Goal: Information Seeking & Learning: Learn about a topic

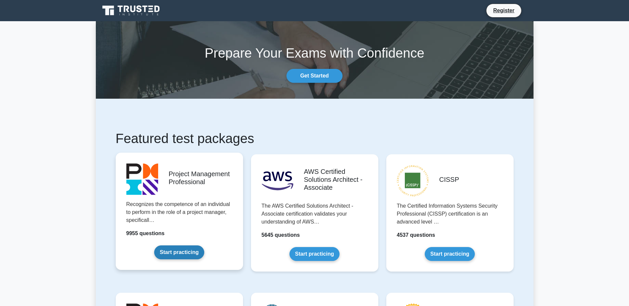
click at [186, 255] on link "Start practicing" at bounding box center [179, 253] width 50 height 14
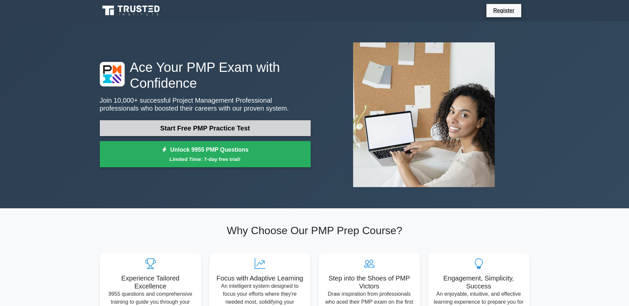
click at [230, 129] on link "Start Free PMP Practice Test" at bounding box center [205, 128] width 211 height 16
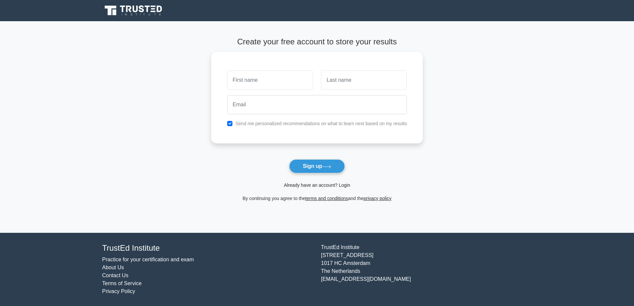
click at [302, 186] on link "Already have an account? Login" at bounding box center [317, 185] width 66 height 5
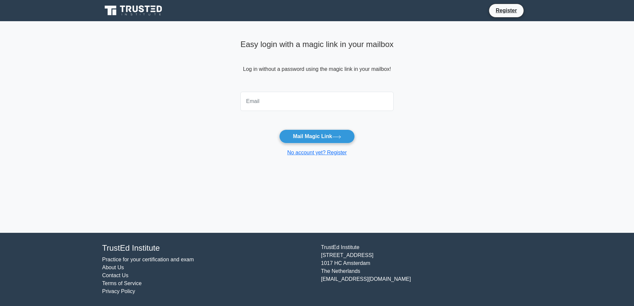
click at [295, 102] on input "email" at bounding box center [316, 101] width 153 height 19
type input "marissa_ali@sagicor.com"
click at [302, 138] on button "Mail Magic Link" at bounding box center [316, 137] width 75 height 14
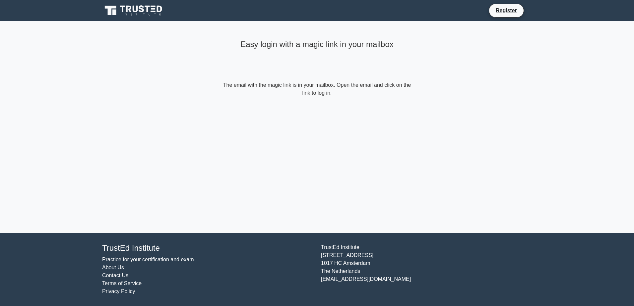
click at [354, 114] on div "Easy login with a magic link in your mailbox The email with the magic link is i…" at bounding box center [317, 127] width 199 height 212
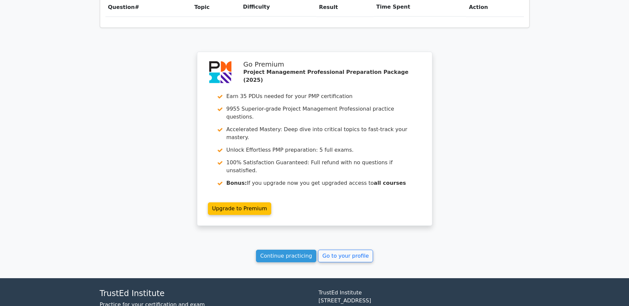
scroll to position [509, 0]
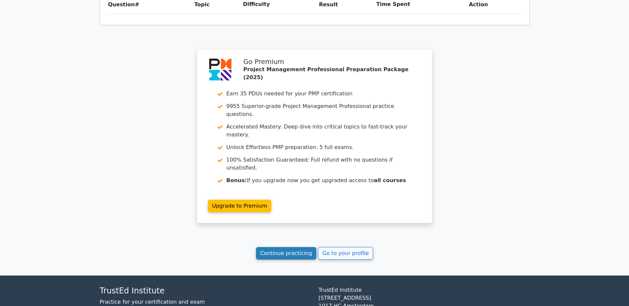
click at [291, 247] on link "Continue practicing" at bounding box center [286, 253] width 61 height 13
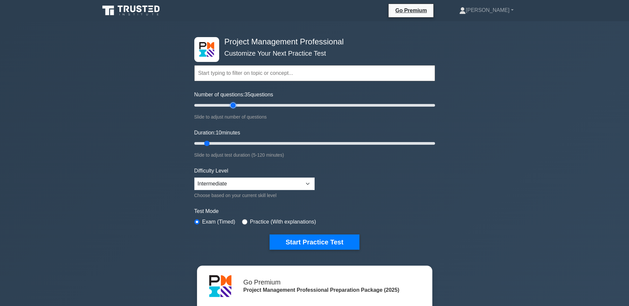
click at [232, 103] on input "Number of questions: 35 questions" at bounding box center [314, 105] width 241 height 8
click at [226, 102] on input "Number of questions: 30 questions" at bounding box center [314, 105] width 241 height 8
click at [222, 102] on input "Number of questions: 30 questions" at bounding box center [314, 105] width 241 height 8
click at [220, 103] on input "Number of questions: 25 questions" at bounding box center [314, 105] width 241 height 8
click at [219, 103] on input "Number of questions: 25 questions" at bounding box center [314, 105] width 241 height 8
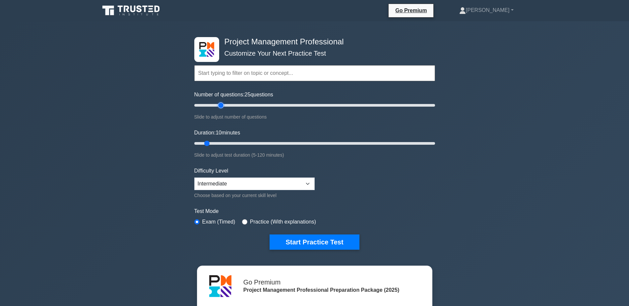
click at [218, 105] on input "Number of questions: 25 questions" at bounding box center [314, 105] width 241 height 8
type input "20"
click at [217, 105] on input "Number of questions: 25 questions" at bounding box center [314, 105] width 241 height 8
click at [222, 143] on input "Duration: 10 minutes" at bounding box center [314, 144] width 241 height 8
type input "20"
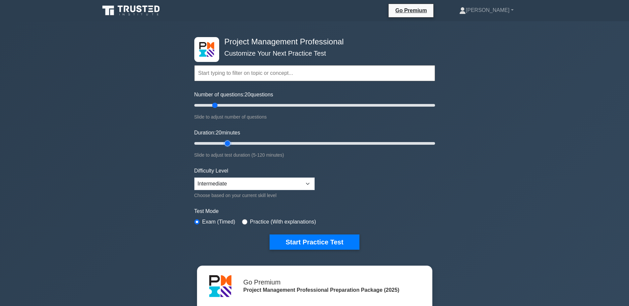
click at [228, 142] on input "Duration: 20 minutes" at bounding box center [314, 144] width 241 height 8
click at [210, 182] on select "Beginner Intermediate Expert" at bounding box center [254, 184] width 120 height 13
select select "expert"
click at [194, 178] on select "Beginner Intermediate Expert" at bounding box center [254, 184] width 120 height 13
click at [333, 240] on button "Start Practice Test" at bounding box center [315, 242] width 90 height 15
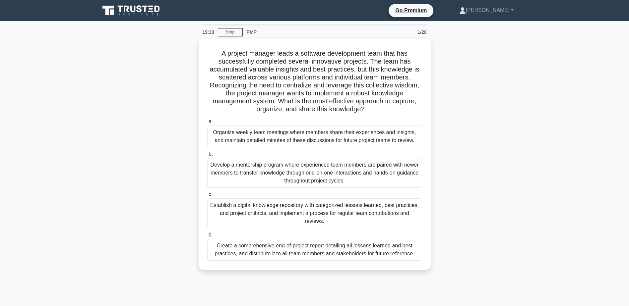
click at [560, 180] on main "19:38 Stop PMP 1/20 A project manager leads a software development team that ha…" at bounding box center [314, 189] width 629 height 337
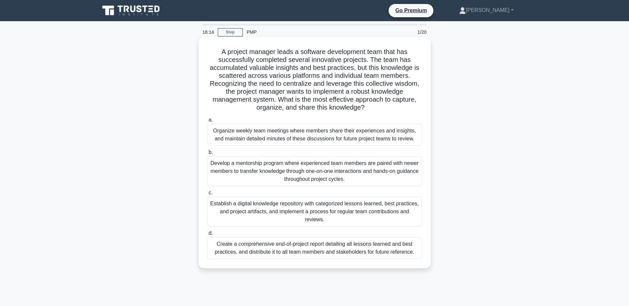
click at [343, 214] on div "Establish a digital knowledge repository with categorized lessons learned, best…" at bounding box center [314, 212] width 215 height 30
click at [207, 195] on input "c. Establish a digital knowledge repository with categorized lessons learned, b…" at bounding box center [207, 193] width 0 height 4
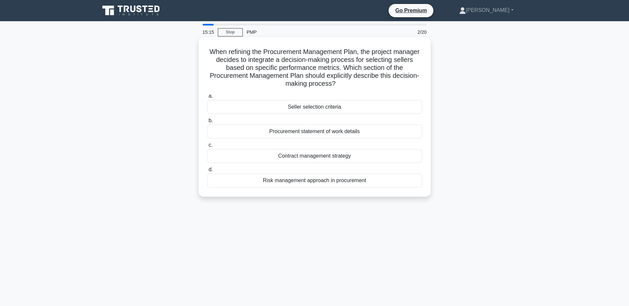
click at [340, 130] on div "Procurement statement of work details" at bounding box center [314, 132] width 215 height 14
click at [207, 123] on input "b. Procurement statement of work details" at bounding box center [207, 121] width 0 height 4
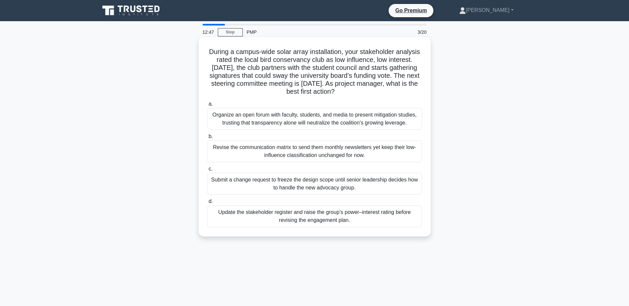
click at [354, 221] on div "Update the stakeholder register and raise the group’s power–interest rating bef…" at bounding box center [314, 217] width 215 height 22
click at [207, 204] on input "d. Update the stakeholder register and raise the group’s power–interest rating …" at bounding box center [207, 202] width 0 height 4
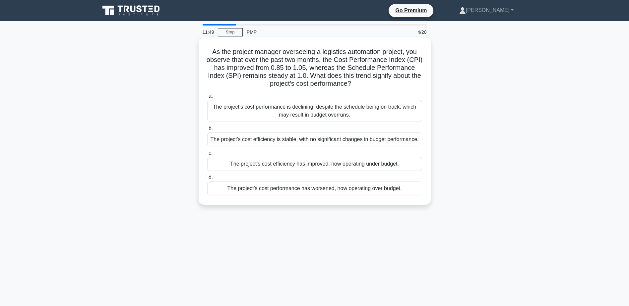
click at [332, 135] on div "The project's cost efficiency is stable, with no significant changes in budget …" at bounding box center [314, 140] width 215 height 14
click at [207, 131] on input "b. The project's cost efficiency is stable, with no significant changes in budg…" at bounding box center [207, 129] width 0 height 4
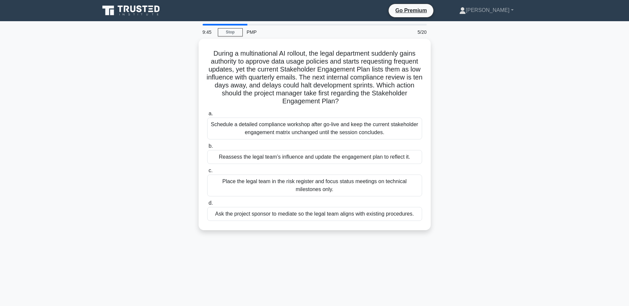
click at [519, 169] on div "During a multinational AI rollout, the legal department suddenly gains authorit…" at bounding box center [315, 139] width 438 height 200
click at [136, 13] on icon at bounding box center [132, 10] width 64 height 13
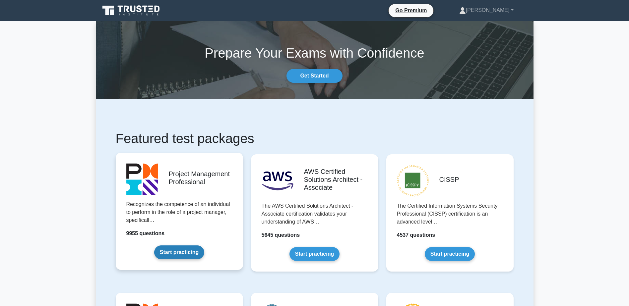
click at [169, 252] on link "Start practicing" at bounding box center [179, 253] width 50 height 14
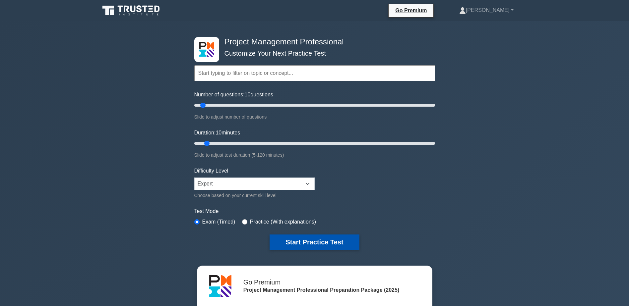
click at [300, 243] on button "Start Practice Test" at bounding box center [315, 242] width 90 height 15
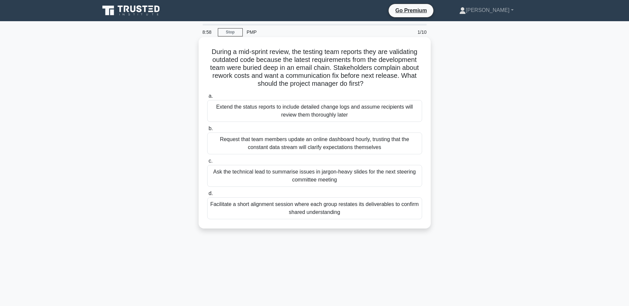
click at [347, 110] on div "Extend the status reports to include detailed change logs and assume recipients…" at bounding box center [314, 111] width 215 height 22
click at [207, 98] on input "a. Extend the status reports to include detailed change logs and assume recipie…" at bounding box center [207, 96] width 0 height 4
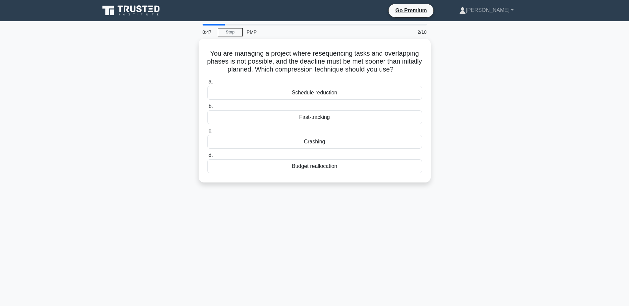
click at [505, 116] on div "You are managing a project where resequencing tasks and overlapping phases is n…" at bounding box center [315, 115] width 438 height 152
click at [318, 118] on div "Fast-tracking" at bounding box center [314, 116] width 215 height 14
click at [207, 107] on input "b. Fast-tracking" at bounding box center [207, 105] width 0 height 4
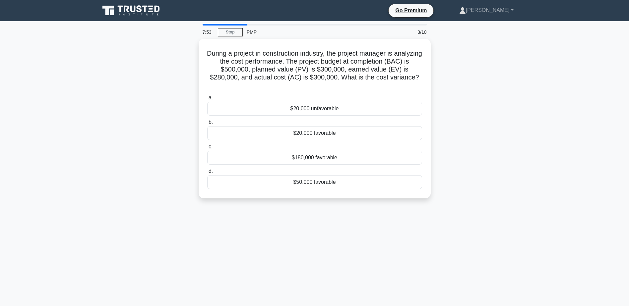
click at [439, 78] on div "During a project in construction industry, the project manager is analyzing the…" at bounding box center [315, 123] width 438 height 168
click at [558, 166] on main "6:11 Stop PMP 3/10 During a project in construction industry, the project manag…" at bounding box center [314, 189] width 629 height 337
click at [507, 110] on div "During a project in construction industry, the project manager is analyzing the…" at bounding box center [315, 123] width 438 height 168
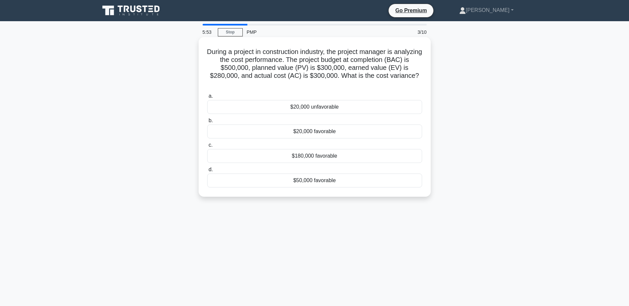
click at [308, 157] on div "$180,000 favorable" at bounding box center [314, 156] width 215 height 14
click at [207, 148] on input "c. $180,000 favorable" at bounding box center [207, 145] width 0 height 4
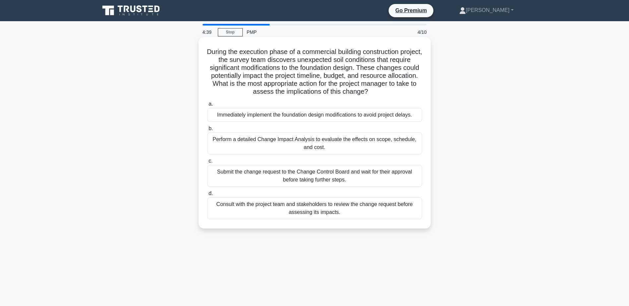
click at [339, 143] on div "Perform a detailed Change Impact Analysis to evaluate the effects on scope, sch…" at bounding box center [314, 144] width 215 height 22
click at [207, 131] on input "b. Perform a detailed Change Impact Analysis to evaluate the effects on scope, …" at bounding box center [207, 129] width 0 height 4
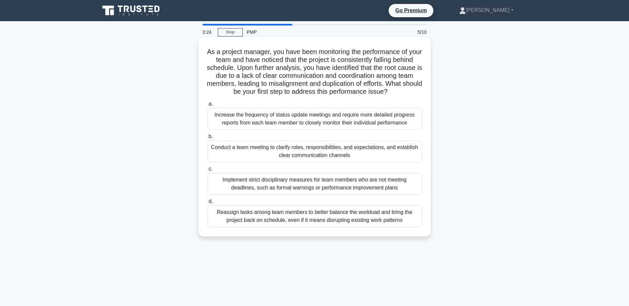
click at [378, 159] on div "Conduct a team meeting to clarify roles, responsibilities, and expectations, an…" at bounding box center [314, 152] width 215 height 22
click at [207, 139] on input "b. Conduct a team meeting to clarify roles, responsibilities, and expectations,…" at bounding box center [207, 137] width 0 height 4
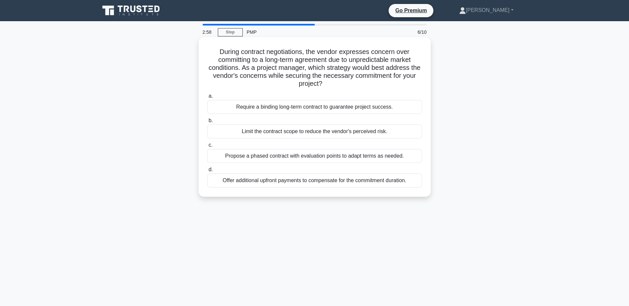
click at [327, 157] on div "Propose a phased contract with evaluation points to adapt terms as needed." at bounding box center [314, 156] width 215 height 14
click at [207, 148] on input "c. Propose a phased contract with evaluation points to adapt terms as needed." at bounding box center [207, 145] width 0 height 4
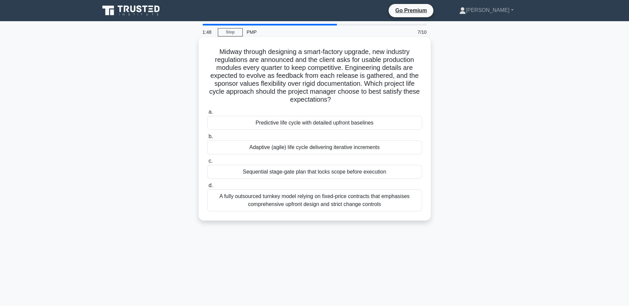
click at [318, 199] on div "A fully outsourced turnkey model relying on fixed-price contracts that emphasis…" at bounding box center [314, 201] width 215 height 22
click at [207, 188] on input "d. A fully outsourced turnkey model relying on fixed-price contracts that empha…" at bounding box center [207, 186] width 0 height 4
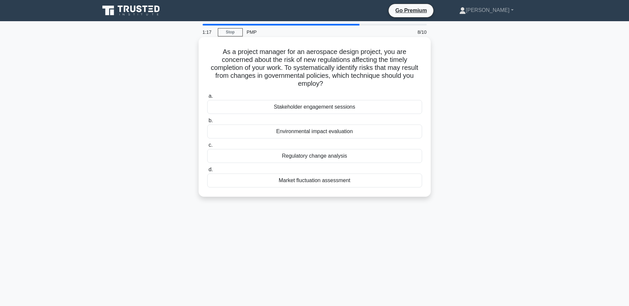
click at [305, 155] on div "Regulatory change analysis" at bounding box center [314, 156] width 215 height 14
click at [207, 148] on input "c. Regulatory change analysis" at bounding box center [207, 145] width 0 height 4
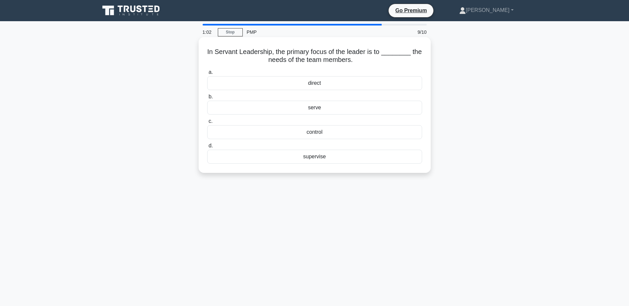
click at [318, 107] on div "serve" at bounding box center [314, 108] width 215 height 14
click at [207, 99] on input "b. serve" at bounding box center [207, 97] width 0 height 4
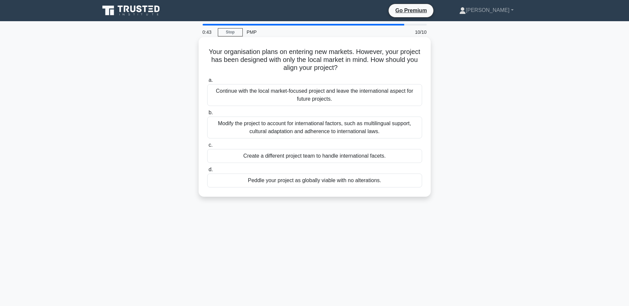
click at [293, 95] on div "Continue with the local market-focused project and leave the international aspe…" at bounding box center [314, 95] width 215 height 22
click at [207, 83] on input "a. Continue with the local market-focused project and leave the international a…" at bounding box center [207, 80] width 0 height 4
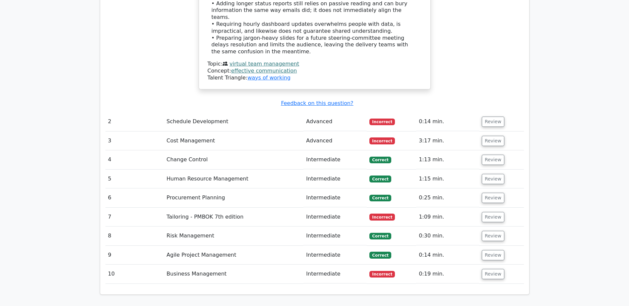
scroll to position [928, 0]
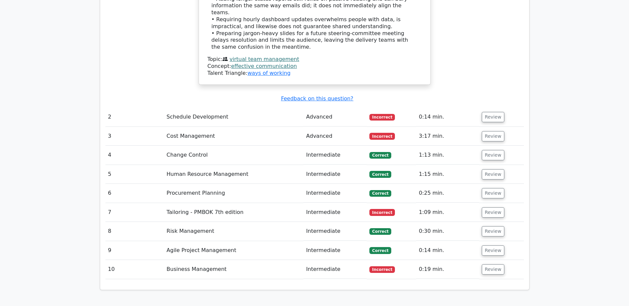
click at [502, 127] on td "Review" at bounding box center [501, 136] width 45 height 19
click at [491, 131] on button "Review" at bounding box center [493, 136] width 23 height 10
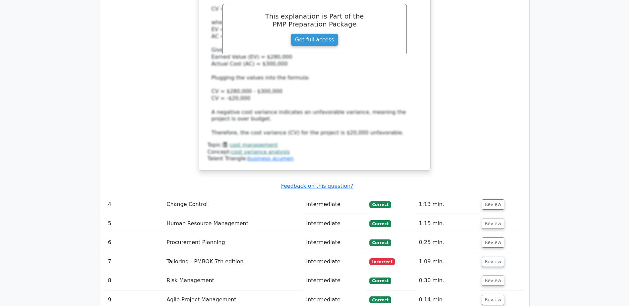
scroll to position [1260, 0]
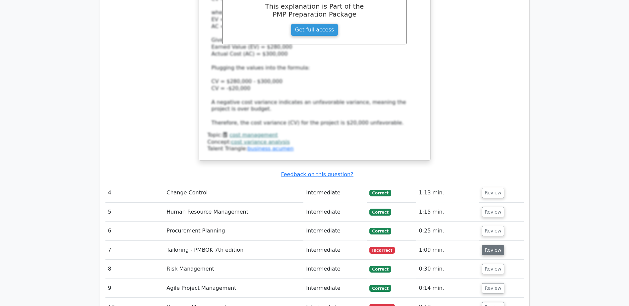
click at [485, 245] on button "Review" at bounding box center [493, 250] width 23 height 10
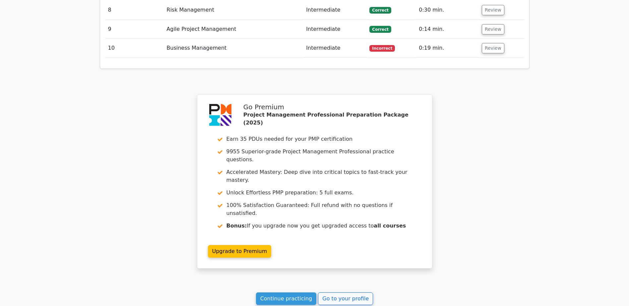
scroll to position [1877, 0]
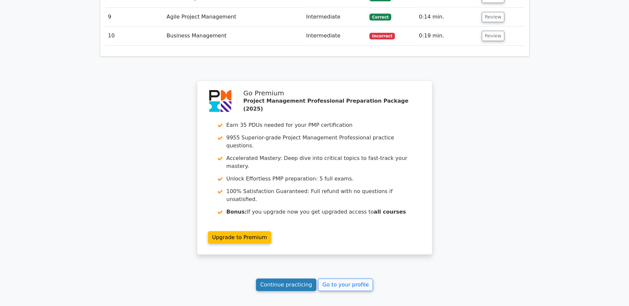
click at [279, 279] on link "Continue practicing" at bounding box center [286, 285] width 61 height 13
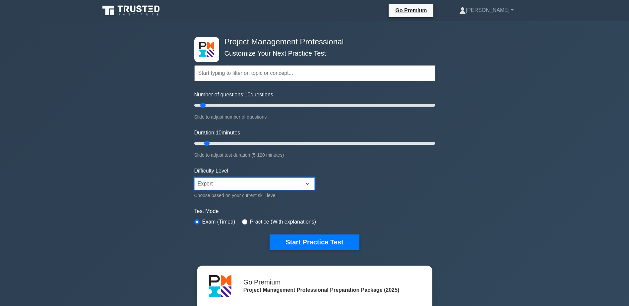
click at [234, 185] on select "Beginner Intermediate Expert" at bounding box center [254, 184] width 120 height 13
click at [314, 240] on button "Start Practice Test" at bounding box center [315, 242] width 90 height 15
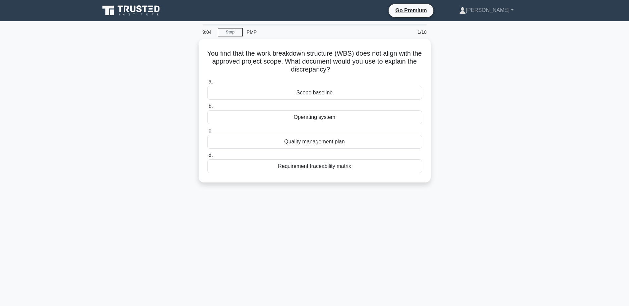
drag, startPoint x: 568, startPoint y: 139, endPoint x: 431, endPoint y: 190, distance: 145.8
click at [431, 190] on div "You find that the work breakdown structure (WBS) does not align with the approv…" at bounding box center [315, 115] width 438 height 152
click at [307, 89] on div "Scope baseline" at bounding box center [314, 91] width 215 height 14
click at [207, 83] on input "a. Scope baseline" at bounding box center [207, 80] width 0 height 4
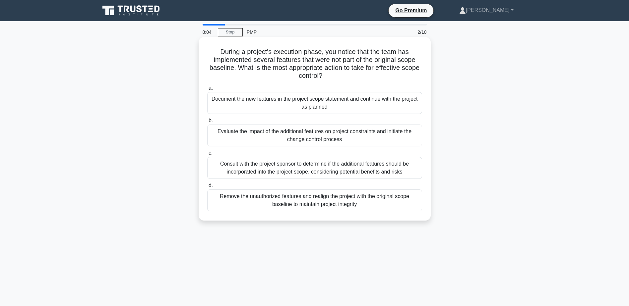
click at [280, 141] on div "Evaluate the impact of the additional features on project constraints and initi…" at bounding box center [314, 136] width 215 height 22
click at [207, 123] on input "b. Evaluate the impact of the additional features on project constraints and in…" at bounding box center [207, 121] width 0 height 4
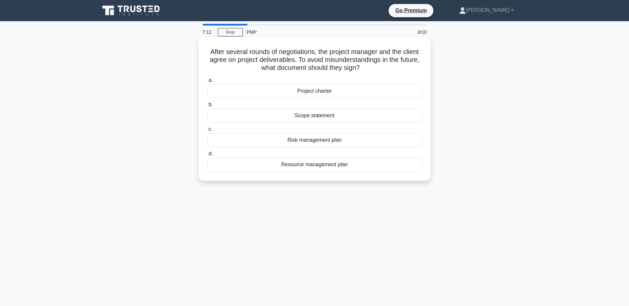
click at [326, 86] on div "Project charter" at bounding box center [314, 91] width 215 height 14
click at [207, 83] on input "a. Project charter" at bounding box center [207, 80] width 0 height 4
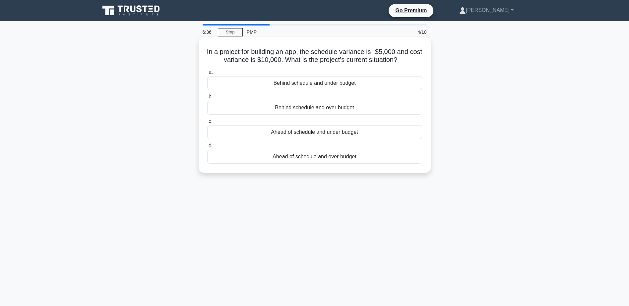
click at [319, 107] on div "Behind schedule and over budget" at bounding box center [314, 108] width 215 height 14
click at [207, 99] on input "b. Behind schedule and over budget" at bounding box center [207, 97] width 0 height 4
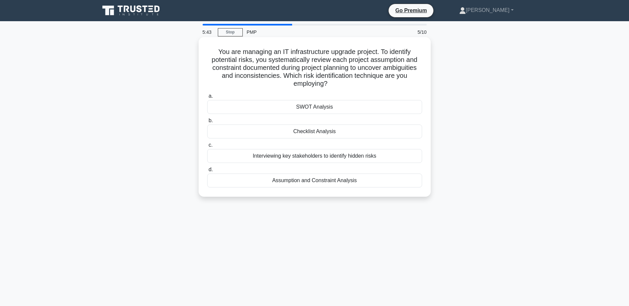
click at [298, 183] on div "Assumption and Constraint Analysis" at bounding box center [314, 181] width 215 height 14
click at [207, 172] on input "d. Assumption and Constraint Analysis" at bounding box center [207, 170] width 0 height 4
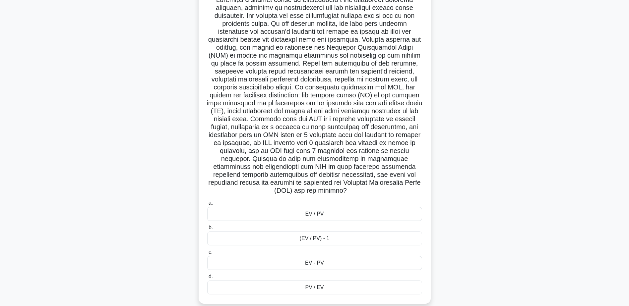
scroll to position [62, 0]
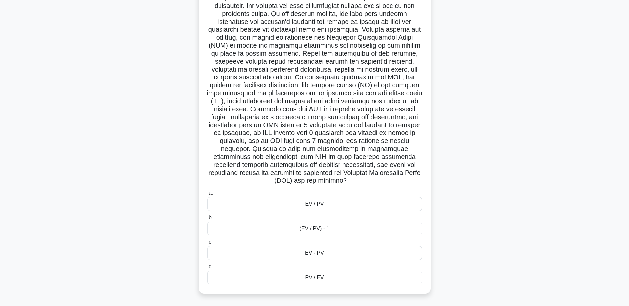
click at [311, 197] on label "a. EV / PV" at bounding box center [314, 200] width 215 height 22
click at [207, 196] on input "a. EV / PV" at bounding box center [207, 193] width 0 height 4
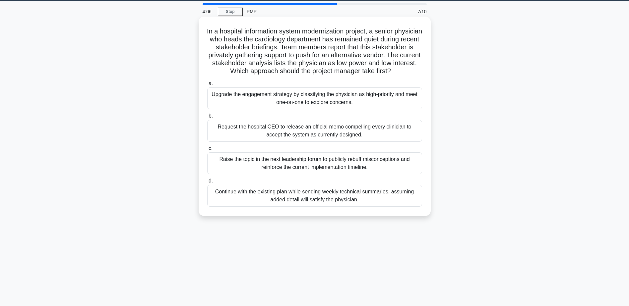
scroll to position [0, 0]
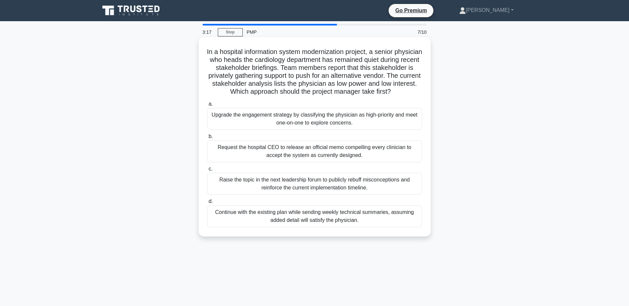
click at [352, 127] on div "Upgrade the engagement strategy by classifying the physician as high-priority a…" at bounding box center [314, 119] width 215 height 22
click at [207, 106] on input "a. Upgrade the engagement strategy by classifying the physician as high-priorit…" at bounding box center [207, 104] width 0 height 4
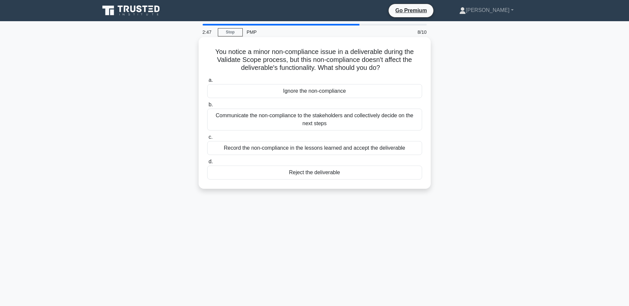
click at [318, 121] on div "Communicate the non-compliance to the stakeholders and collectively decide on t…" at bounding box center [314, 120] width 215 height 22
click at [207, 107] on input "b. Communicate the non-compliance to the stakeholders and collectively decide o…" at bounding box center [207, 105] width 0 height 4
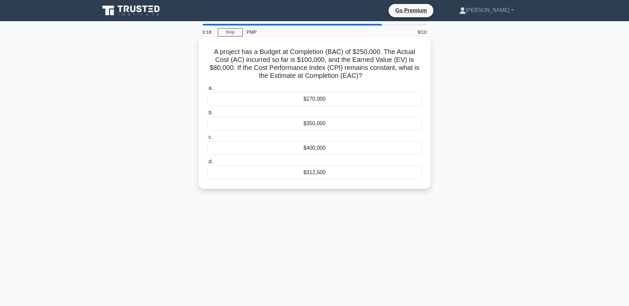
click at [326, 125] on div "$350,000" at bounding box center [314, 124] width 215 height 14
click at [207, 115] on input "b. $350,000" at bounding box center [207, 113] width 0 height 4
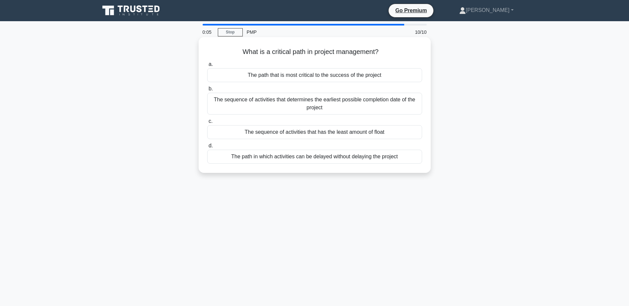
click at [290, 108] on div "The sequence of activities that determines the earliest possible completion dat…" at bounding box center [314, 104] width 215 height 22
click at [207, 91] on input "b. The sequence of activities that determines the earliest possible completion …" at bounding box center [207, 89] width 0 height 4
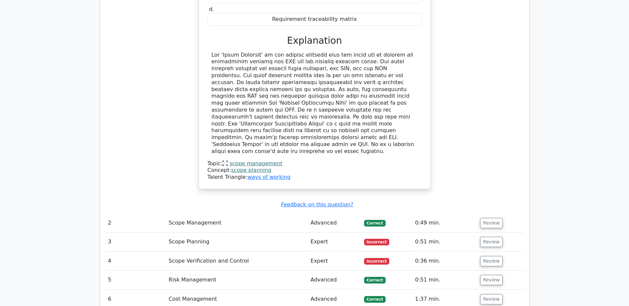
scroll to position [696, 0]
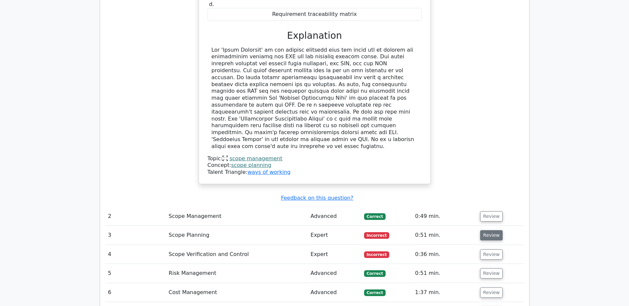
click at [490, 230] on button "Review" at bounding box center [491, 235] width 23 height 10
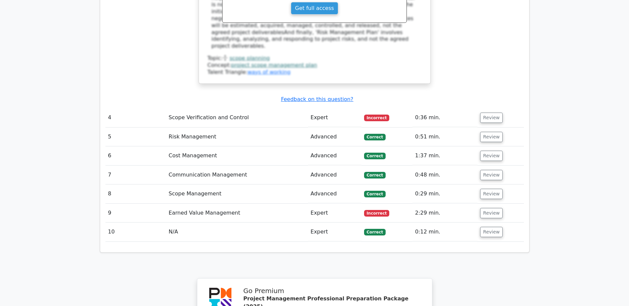
scroll to position [1127, 0]
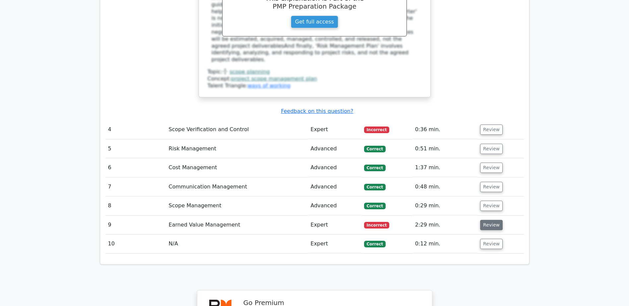
click at [493, 220] on button "Review" at bounding box center [491, 225] width 23 height 10
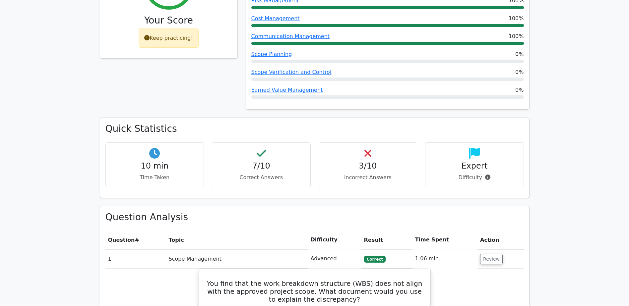
scroll to position [166, 0]
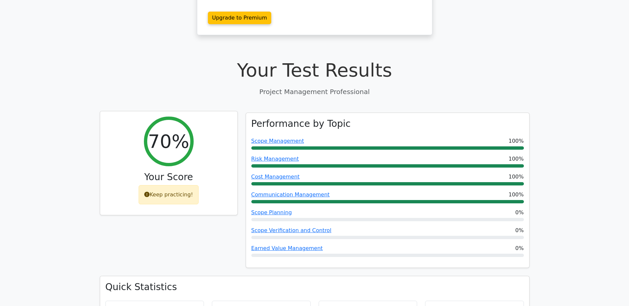
click at [174, 185] on div "Keep practicing!" at bounding box center [169, 194] width 60 height 19
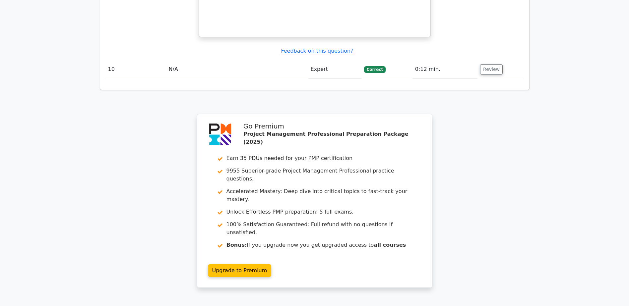
scroll to position [1592, 0]
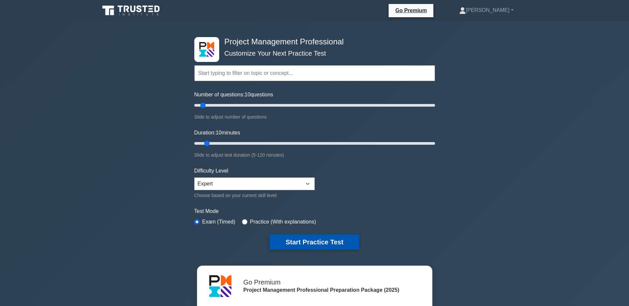
click at [319, 242] on button "Start Practice Test" at bounding box center [315, 242] width 90 height 15
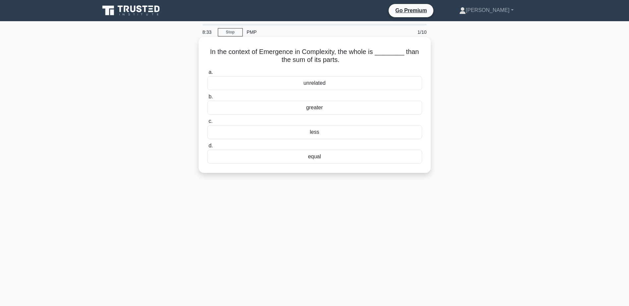
click at [323, 108] on div "greater" at bounding box center [314, 108] width 215 height 14
click at [207, 99] on input "b. greater" at bounding box center [207, 97] width 0 height 4
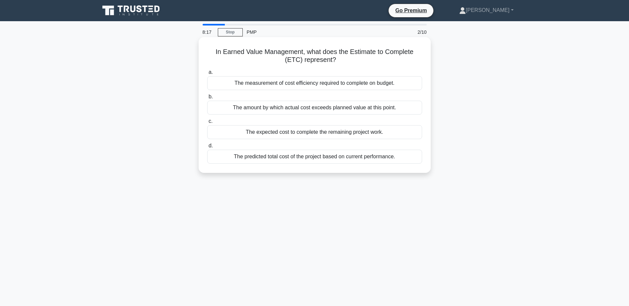
click at [348, 128] on div "The expected cost to complete the remaining project work." at bounding box center [314, 132] width 215 height 14
click at [207, 124] on input "c. The expected cost to complete the remaining project work." at bounding box center [207, 121] width 0 height 4
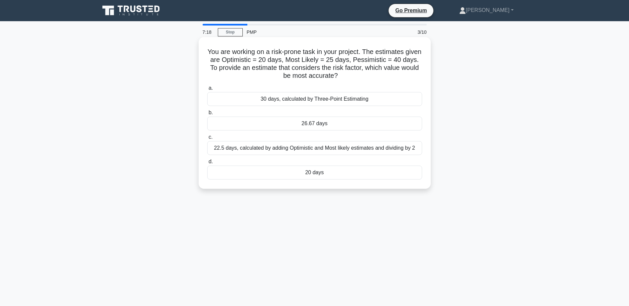
click at [288, 96] on div "30 days, calculated by Three-Point Estimating" at bounding box center [314, 99] width 215 height 14
click at [207, 91] on input "a. 30 days, calculated by Three-Point Estimating" at bounding box center [207, 88] width 0 height 4
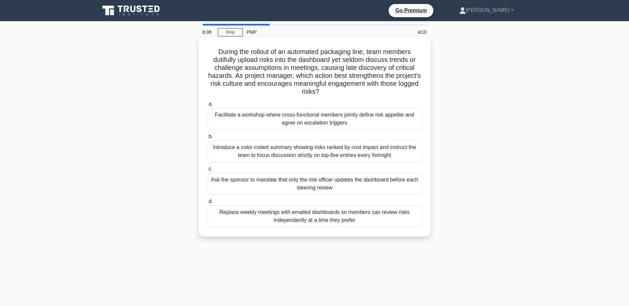
click at [315, 119] on div "Facilitate a workshop where cross-functional members jointly define risk appeti…" at bounding box center [314, 119] width 215 height 22
click at [207, 106] on input "a. Facilitate a workshop where cross-functional members jointly define risk app…" at bounding box center [207, 104] width 0 height 4
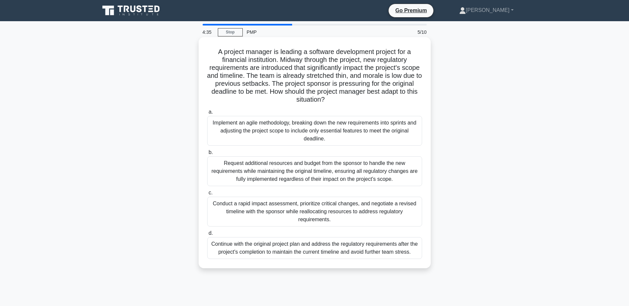
click at [290, 71] on h5 "A project manager is leading a software development project for a financial ins…" at bounding box center [315, 76] width 216 height 56
click at [319, 216] on div "Conduct a rapid impact assessment, prioritize critical changes, and negotiate a…" at bounding box center [314, 212] width 215 height 30
click at [207, 195] on input "c. Conduct a rapid impact assessment, prioritize critical changes, and negotiat…" at bounding box center [207, 193] width 0 height 4
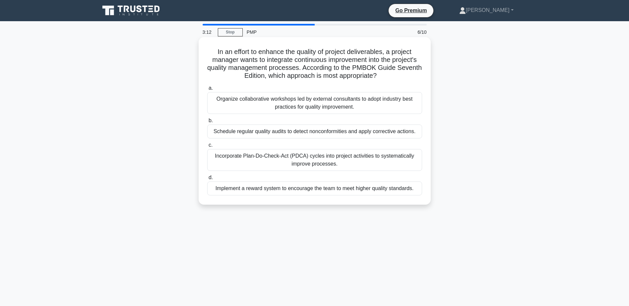
click at [357, 160] on div "Incorporate Plan-Do-Check-Act (PDCA) cycles into project activities to systemat…" at bounding box center [314, 160] width 215 height 22
click at [207, 148] on input "c. Incorporate Plan-Do-Check-Act (PDCA) cycles into project activities to syste…" at bounding box center [207, 145] width 0 height 4
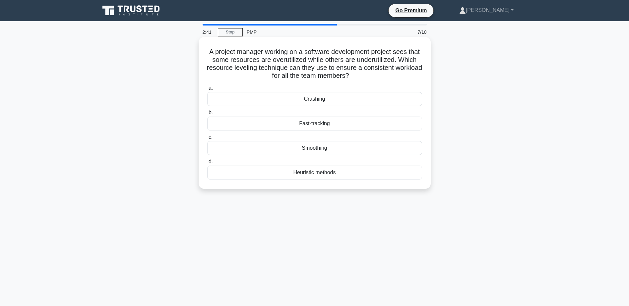
click at [313, 126] on div "Fast-tracking" at bounding box center [314, 124] width 215 height 14
click at [207, 115] on input "b. Fast-tracking" at bounding box center [207, 113] width 0 height 4
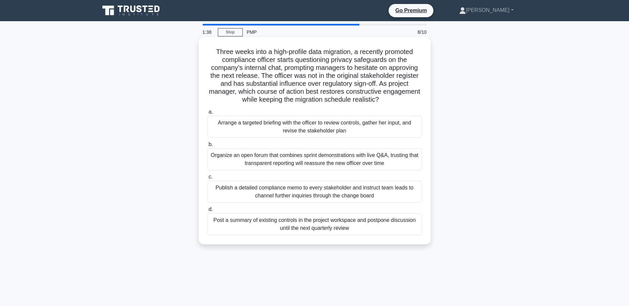
click at [295, 157] on div "Organize an open forum that combines sprint demonstrations with live Q&A, trust…" at bounding box center [314, 160] width 215 height 22
click at [207, 147] on input "b. Organize an open forum that combines sprint demonstrations with live Q&A, tr…" at bounding box center [207, 145] width 0 height 4
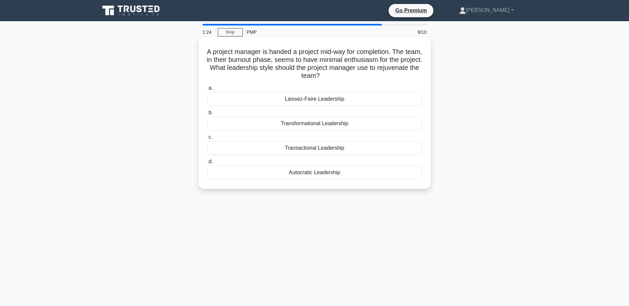
click at [327, 122] on div "Transformational Leadership" at bounding box center [314, 124] width 215 height 14
click at [207, 115] on input "b. Transformational Leadership" at bounding box center [207, 113] width 0 height 4
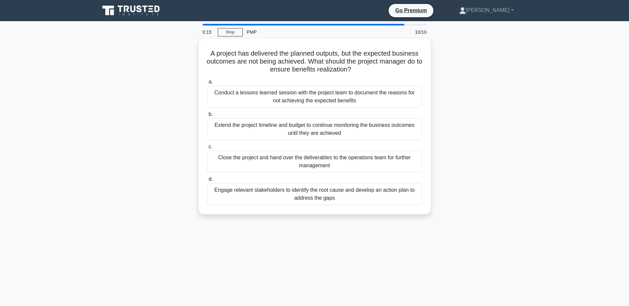
click at [520, 146] on div "A project has delivered the planned outputs, but the expected business outcomes…" at bounding box center [315, 131] width 438 height 184
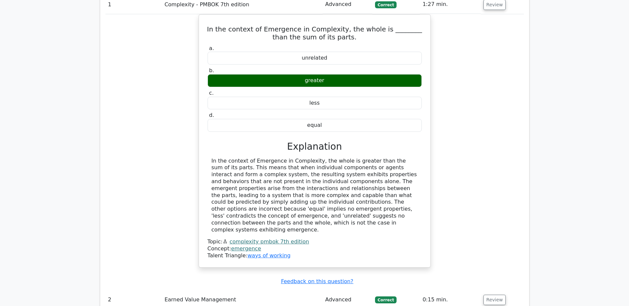
scroll to position [763, 0]
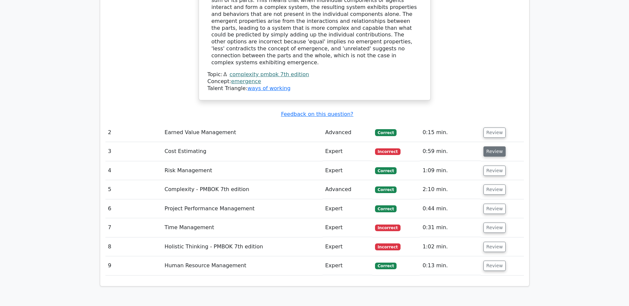
click at [495, 147] on button "Review" at bounding box center [494, 152] width 23 height 10
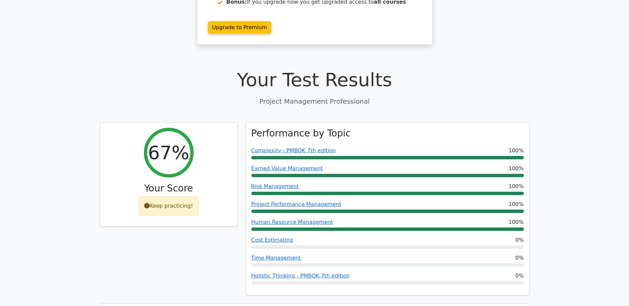
scroll to position [199, 0]
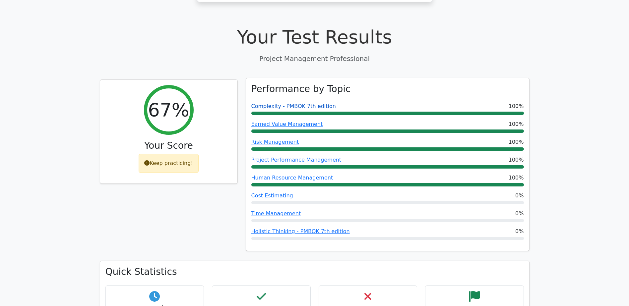
click at [291, 103] on link "Complexity - PMBOK 7th edition" at bounding box center [293, 106] width 85 height 6
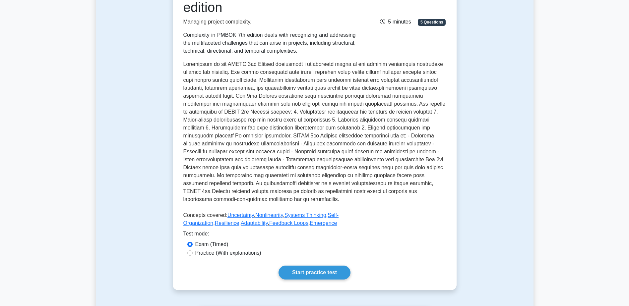
scroll to position [166, 0]
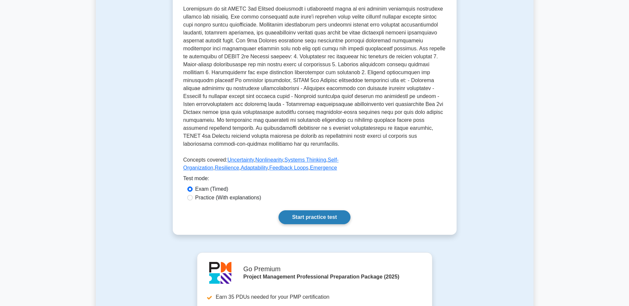
click at [305, 216] on link "Start practice test" at bounding box center [315, 218] width 72 height 14
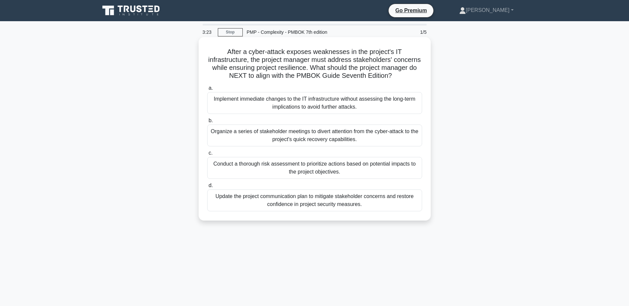
click at [308, 165] on div "Conduct a thorough risk assessment to prioritize actions based on potential imp…" at bounding box center [314, 168] width 215 height 22
click at [207, 156] on input "c. Conduct a thorough risk assessment to prioritize actions based on potential …" at bounding box center [207, 153] width 0 height 4
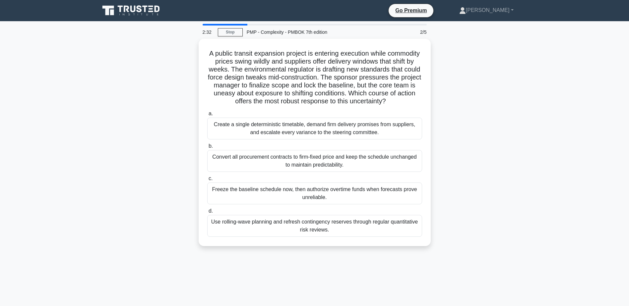
click at [526, 158] on div "A public transit expansion project is entering execution while commodity prices…" at bounding box center [315, 147] width 438 height 216
click at [470, 91] on div "A public transit expansion project is entering execution while commodity prices…" at bounding box center [315, 147] width 438 height 216
click at [476, 95] on div "A public transit expansion project is entering execution while commodity prices…" at bounding box center [315, 147] width 438 height 216
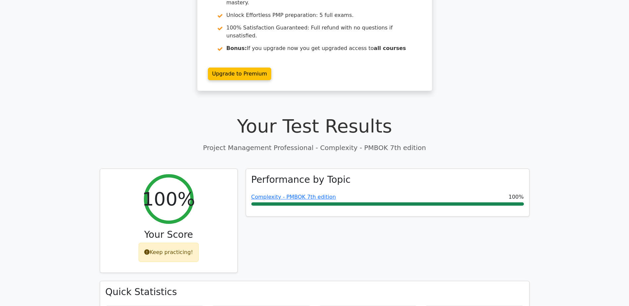
scroll to position [99, 0]
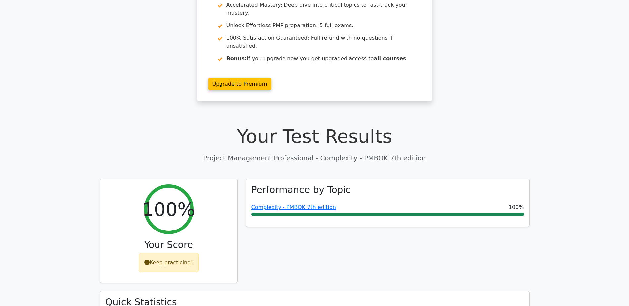
click at [372, 222] on div "Performance by Topic Complexity - PMBOK 7th edition 100%" at bounding box center [388, 235] width 292 height 113
click at [543, 75] on div "Go Premium Project Management Professional Preparation Package (2025) Earn 35 P…" at bounding box center [314, 18] width 629 height 182
